Goal: Information Seeking & Learning: Find specific fact

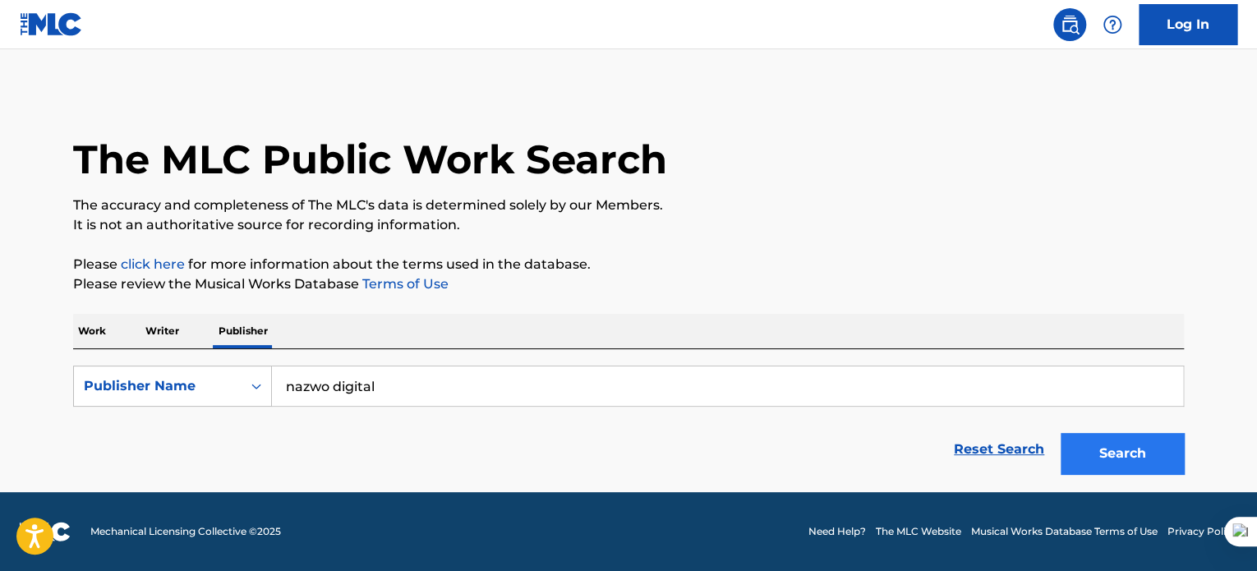
type input "nazwo digital"
click at [1131, 444] on button "Search" at bounding box center [1121, 453] width 123 height 41
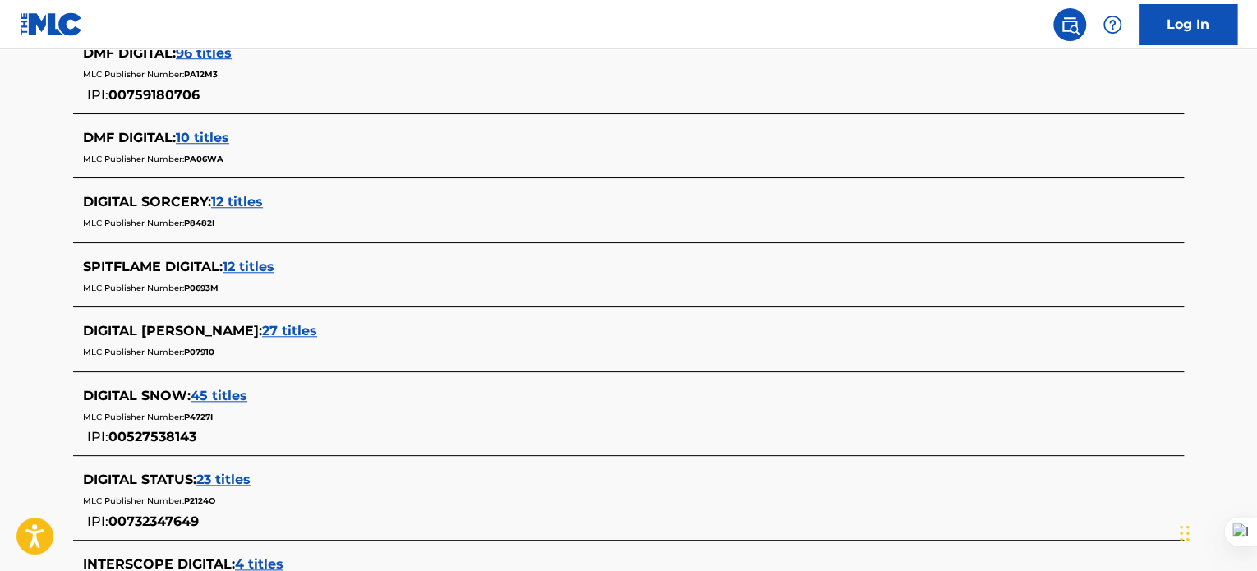
scroll to position [322, 0]
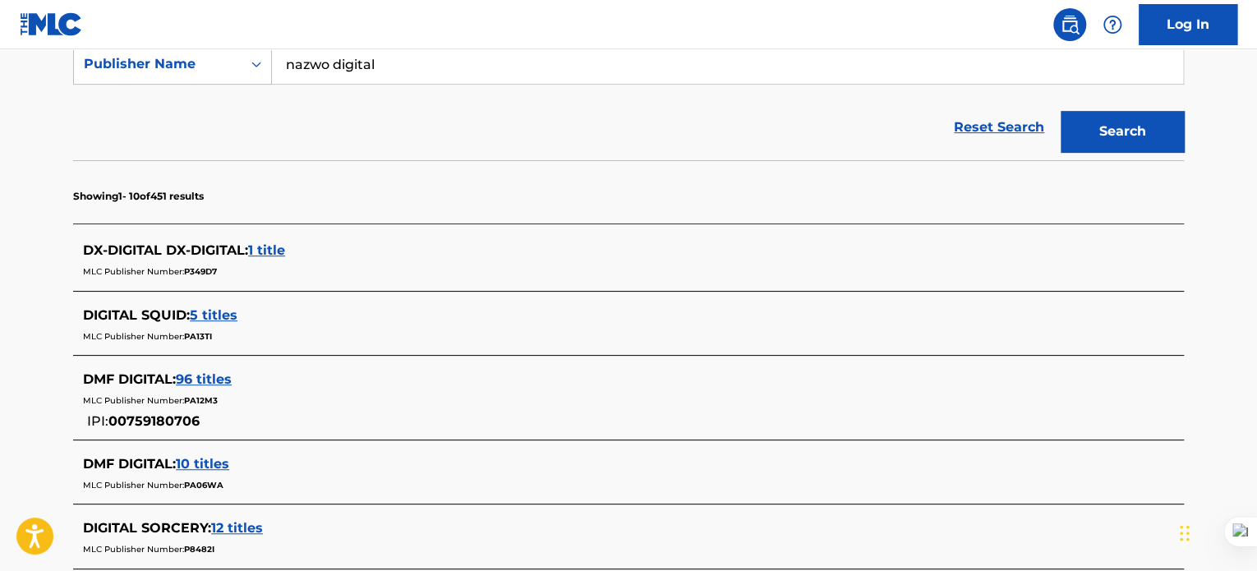
click at [215, 313] on span "5 titles" at bounding box center [214, 315] width 48 height 16
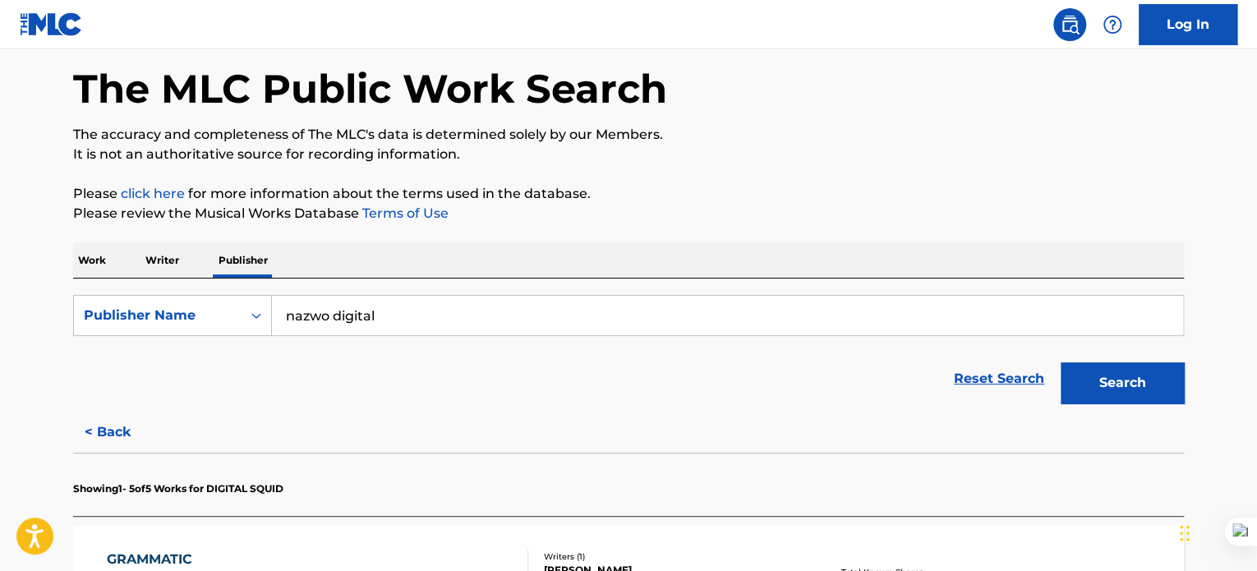
scroll to position [0, 0]
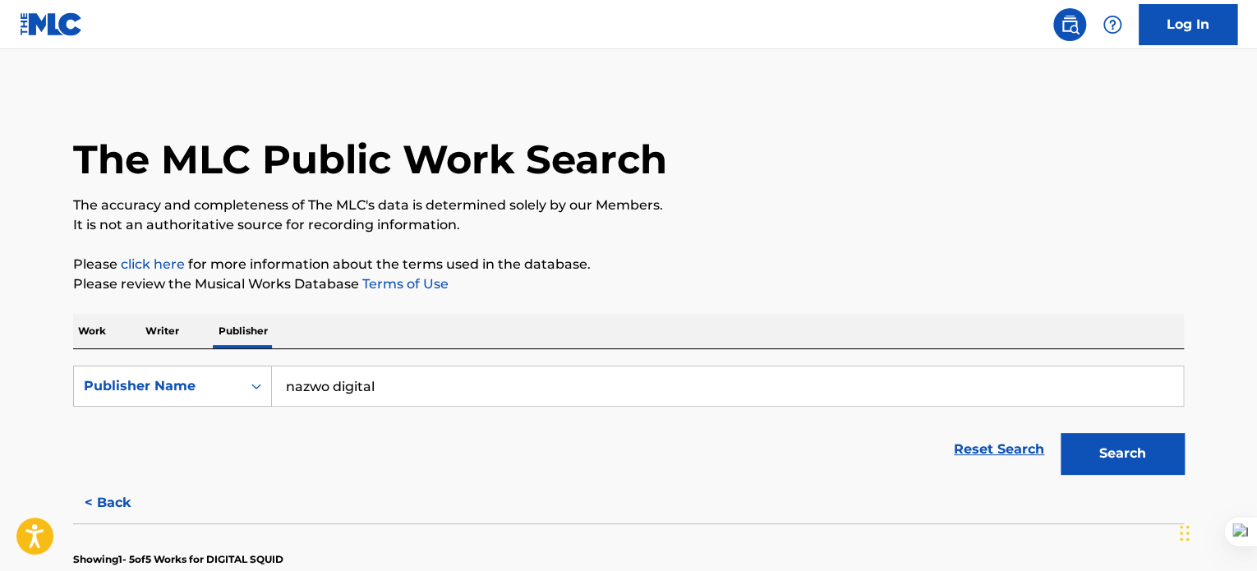
click at [101, 334] on p "Work" at bounding box center [92, 331] width 38 height 34
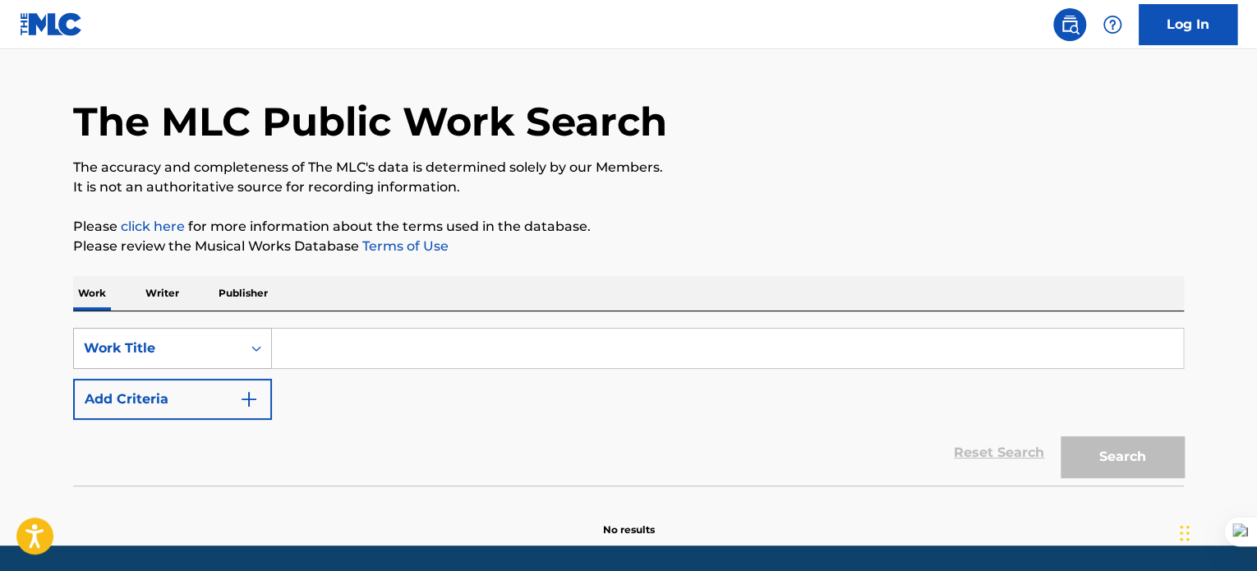
click at [204, 369] on div "Work Title" at bounding box center [172, 348] width 199 height 41
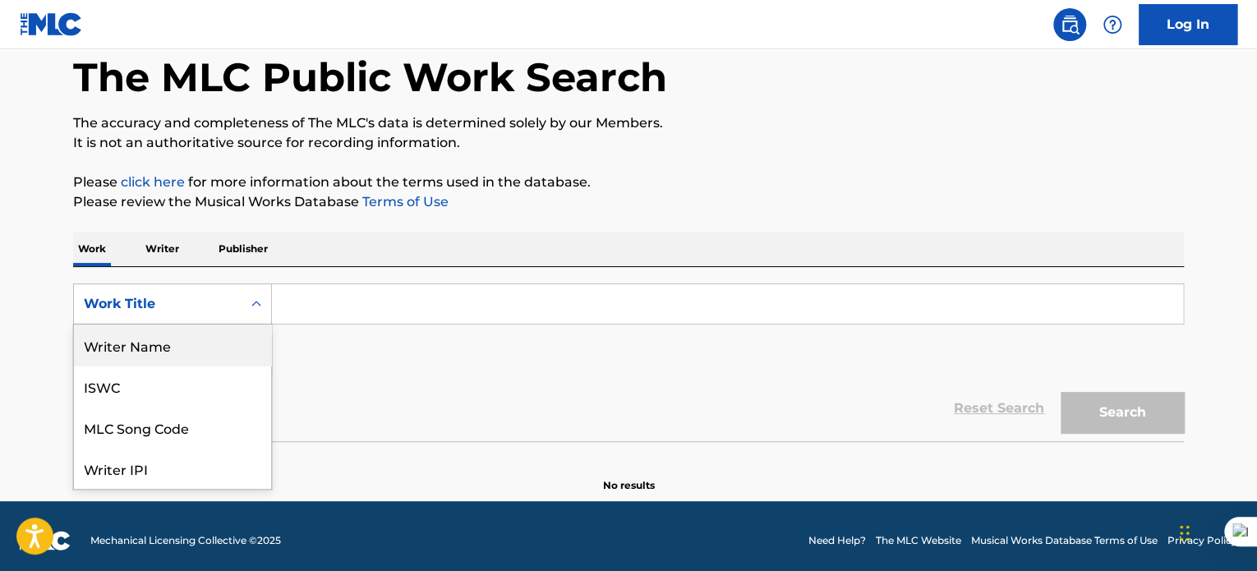
click at [139, 332] on div "Writer Name" at bounding box center [172, 344] width 197 height 41
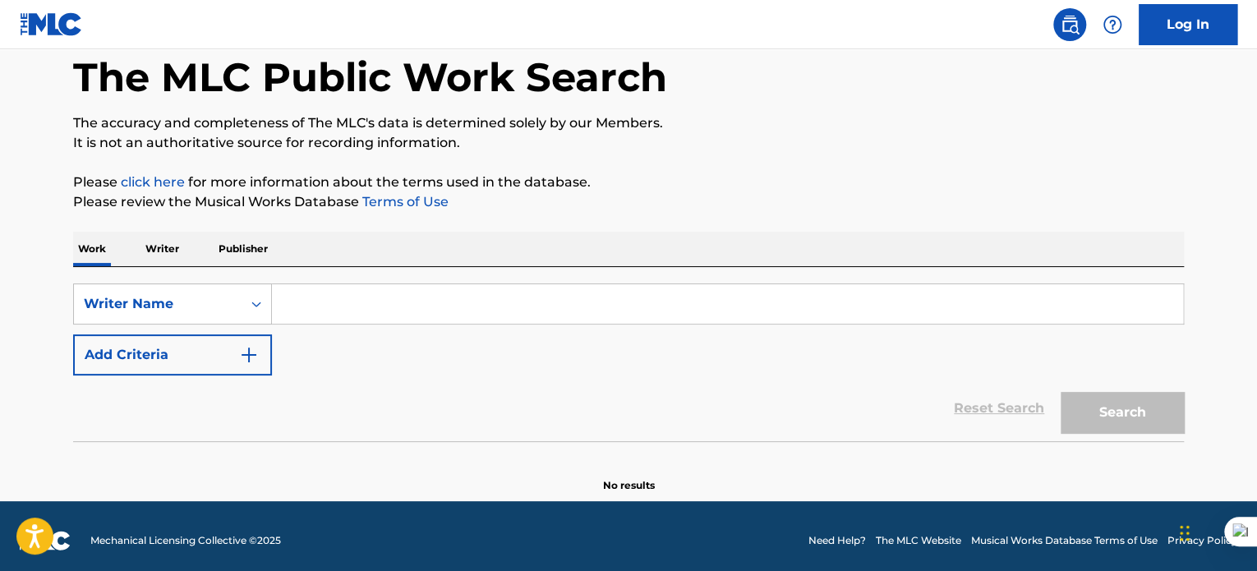
click at [307, 310] on input "Search Form" at bounding box center [727, 303] width 911 height 39
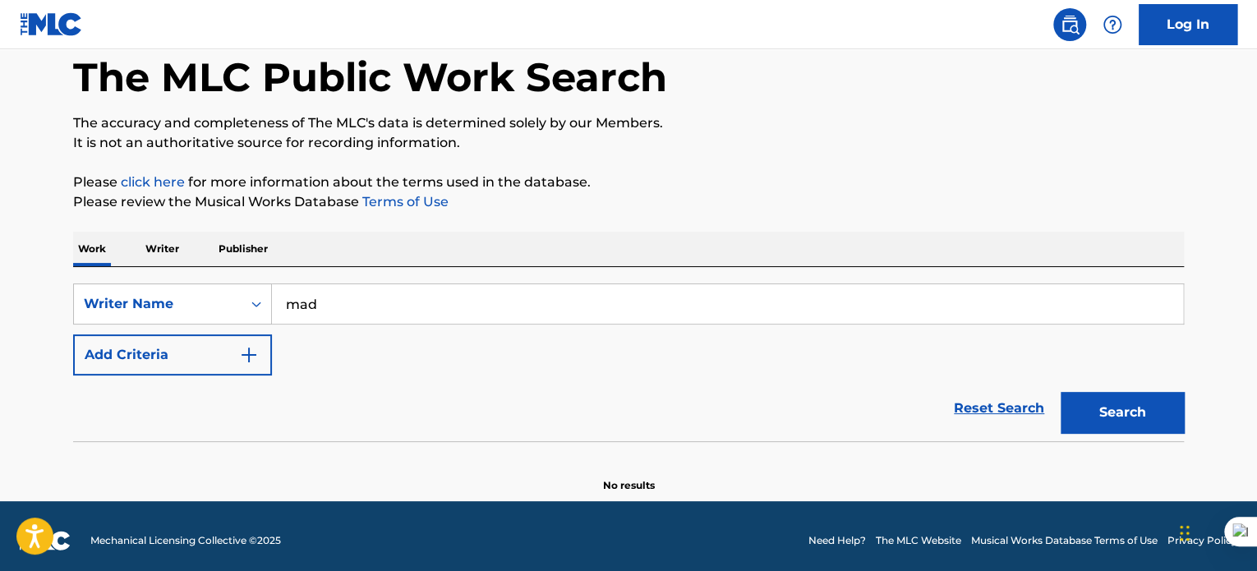
type input "madabadaba"
click at [1087, 412] on button "Search" at bounding box center [1121, 412] width 123 height 41
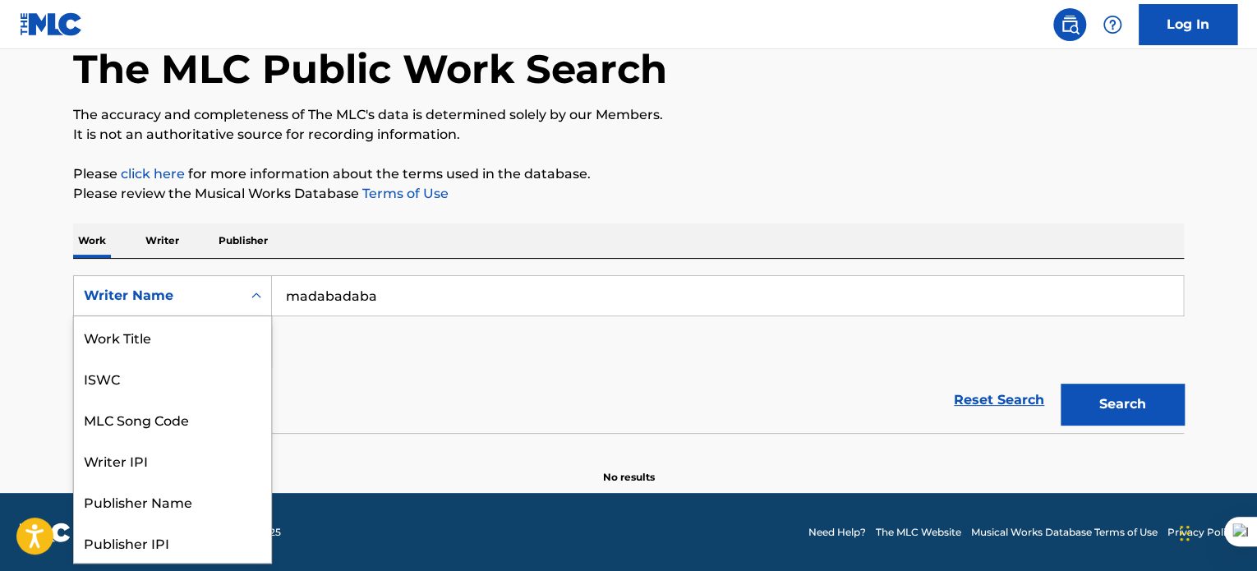
click at [241, 286] on div "Search Form" at bounding box center [256, 296] width 30 height 30
drag, startPoint x: 210, startPoint y: 351, endPoint x: 257, endPoint y: 352, distance: 46.8
click at [210, 351] on div "Work Title" at bounding box center [172, 336] width 197 height 41
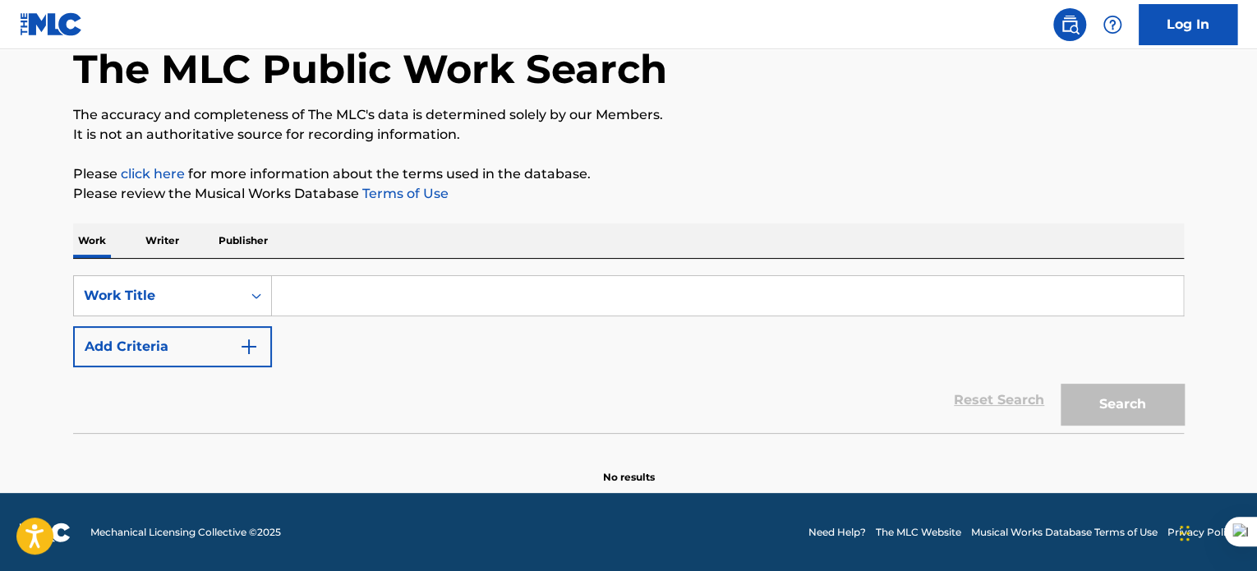
click at [367, 295] on input "Search Form" at bounding box center [727, 295] width 911 height 39
type input "madabadaba"
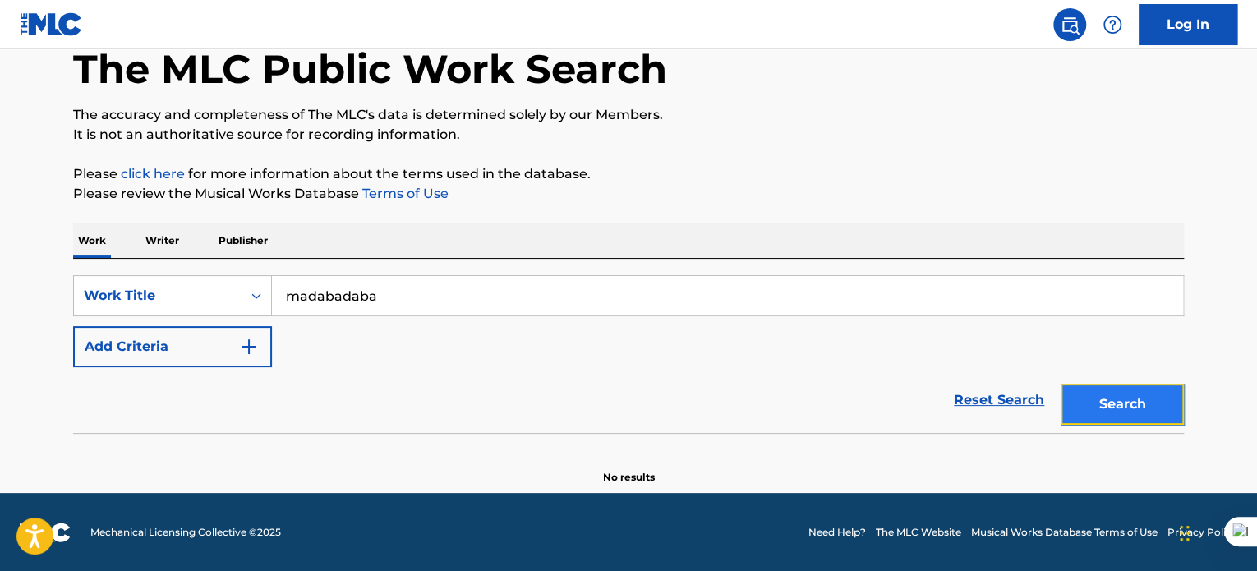
click at [1143, 404] on button "Search" at bounding box center [1121, 404] width 123 height 41
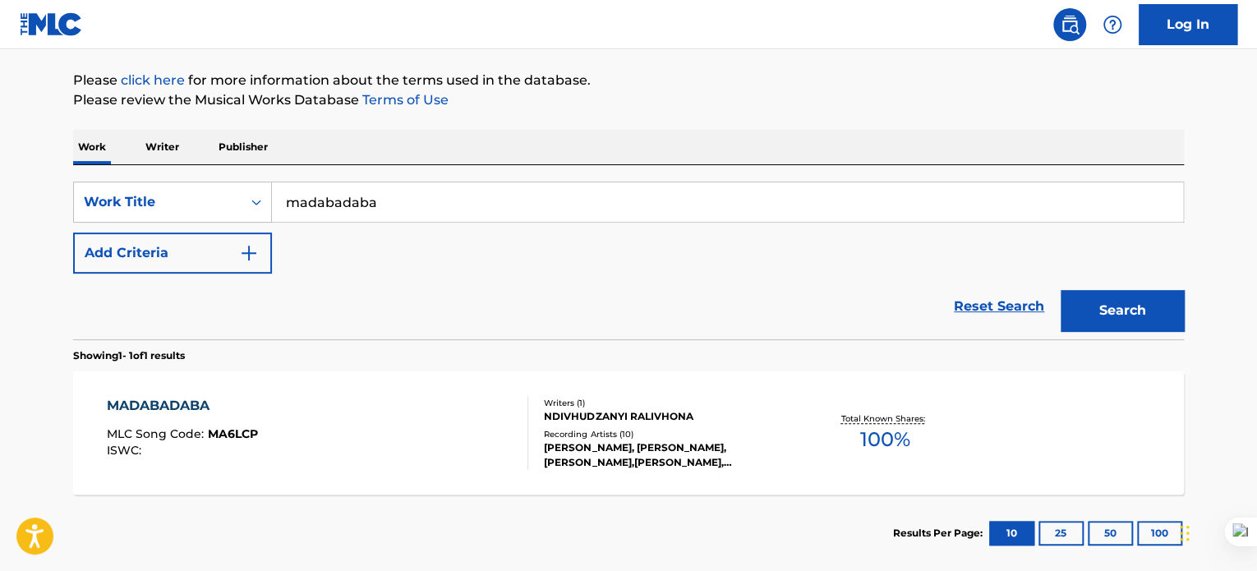
scroll to position [255, 0]
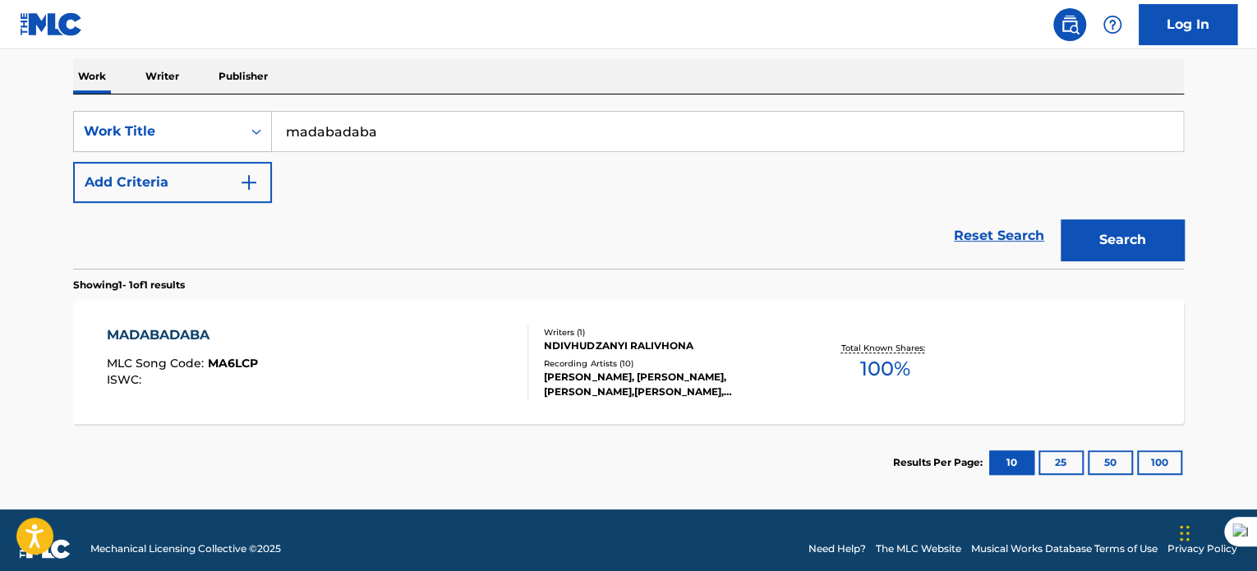
click at [181, 332] on div "MADABADABA" at bounding box center [182, 335] width 151 height 20
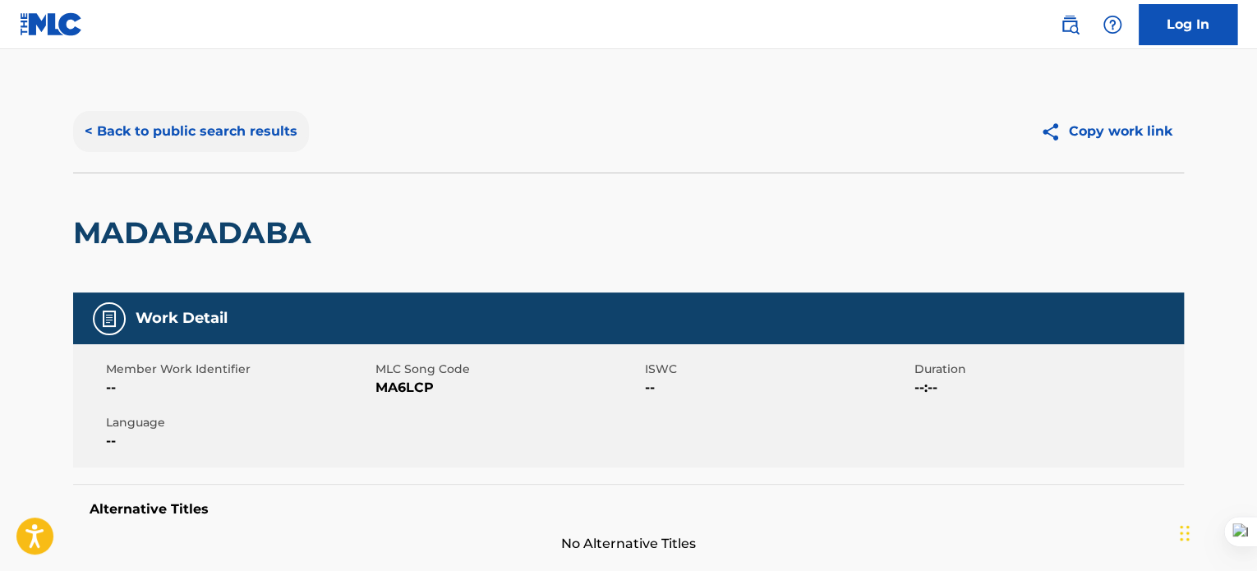
click at [269, 124] on button "< Back to public search results" at bounding box center [191, 131] width 236 height 41
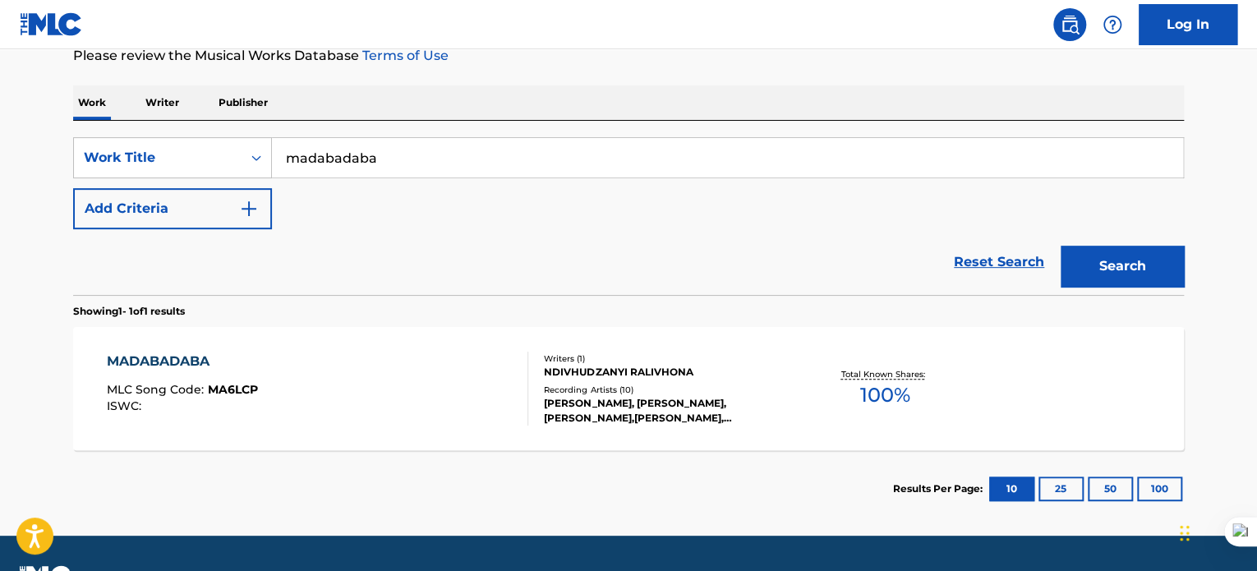
click at [412, 140] on input "madabadaba" at bounding box center [727, 157] width 911 height 39
type input "tshikiri poto"
click at [1137, 265] on button "Search" at bounding box center [1121, 266] width 123 height 41
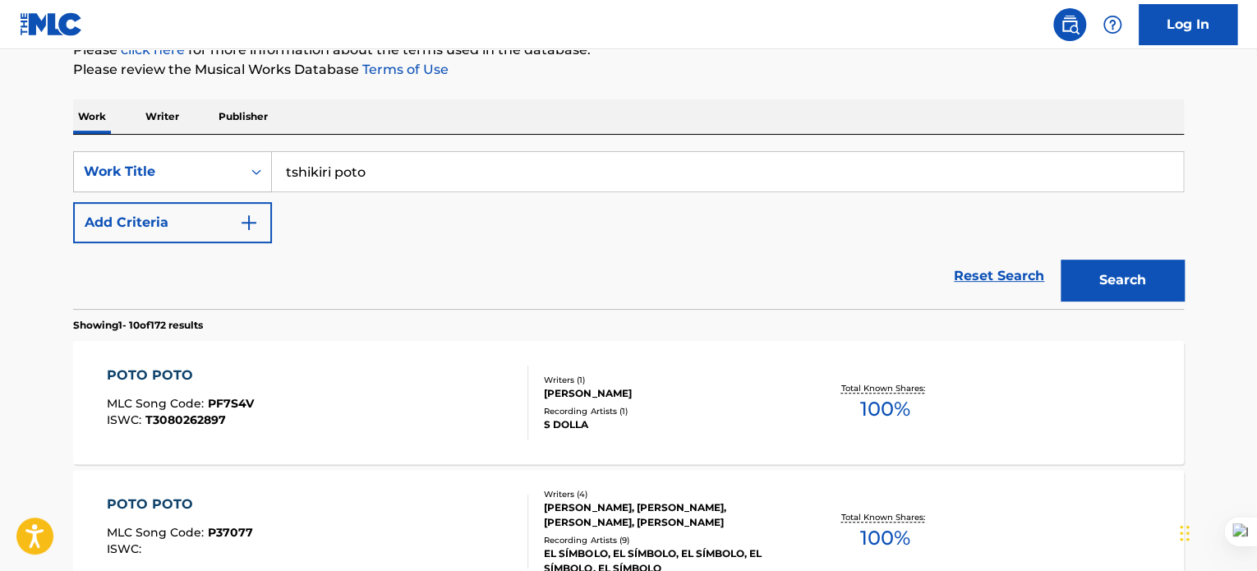
scroll to position [207, 0]
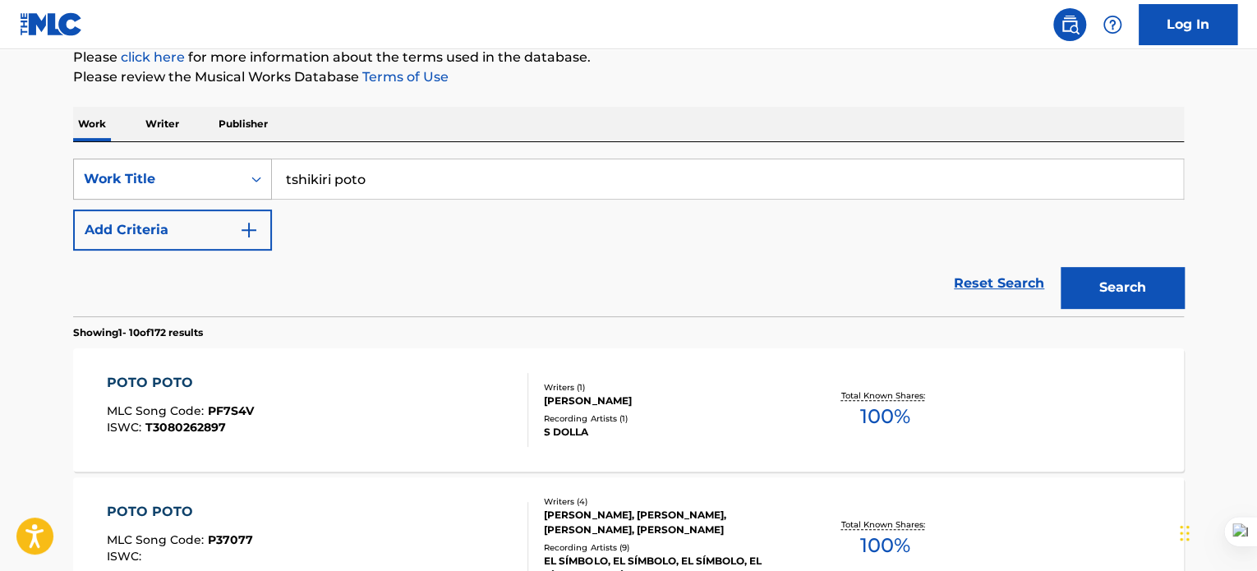
click at [229, 173] on div "Work Title" at bounding box center [158, 179] width 148 height 20
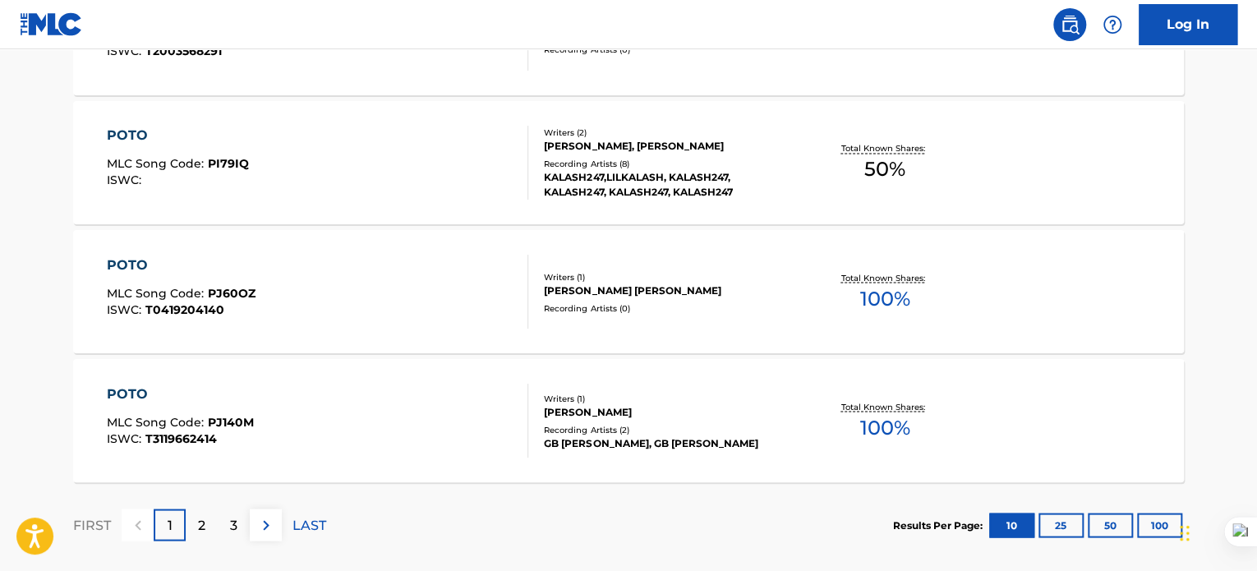
scroll to position [1439, 0]
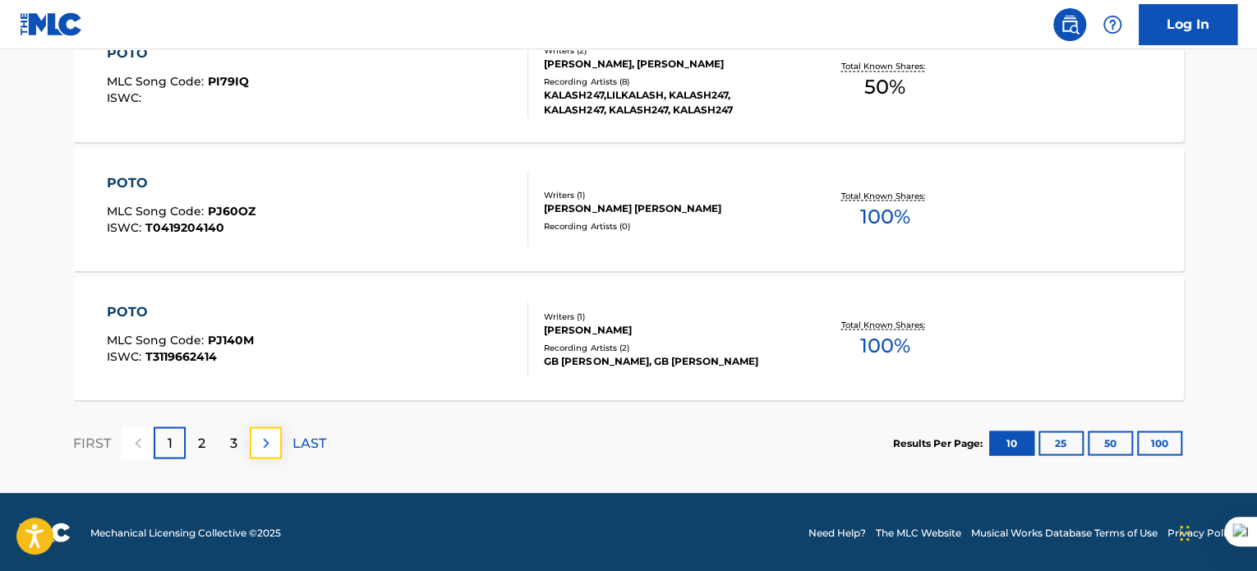
click at [269, 439] on img at bounding box center [266, 443] width 20 height 20
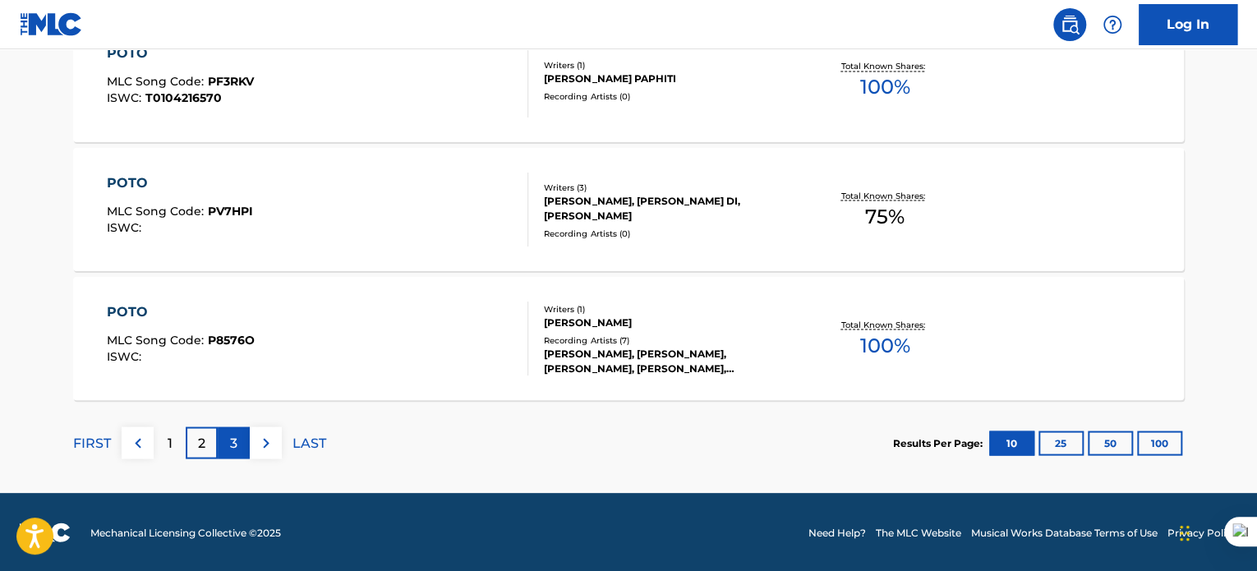
click at [232, 448] on p "3" at bounding box center [233, 443] width 7 height 20
